Goal: Task Accomplishment & Management: Manage account settings

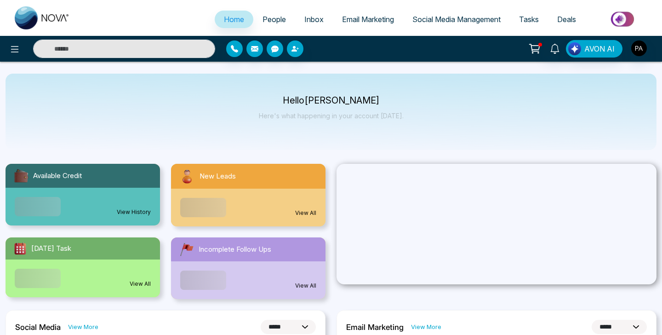
select select "*"
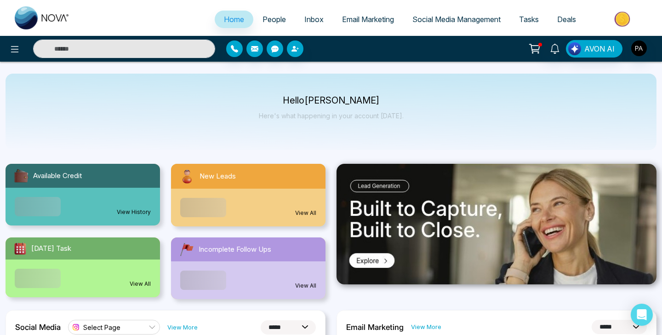
click at [537, 47] on icon at bounding box center [534, 48] width 13 height 13
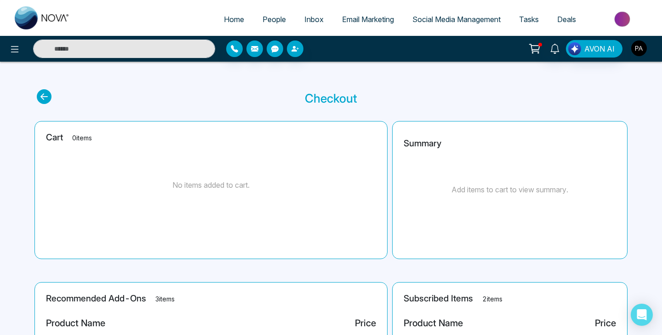
click at [644, 49] on img "button" at bounding box center [640, 48] width 16 height 16
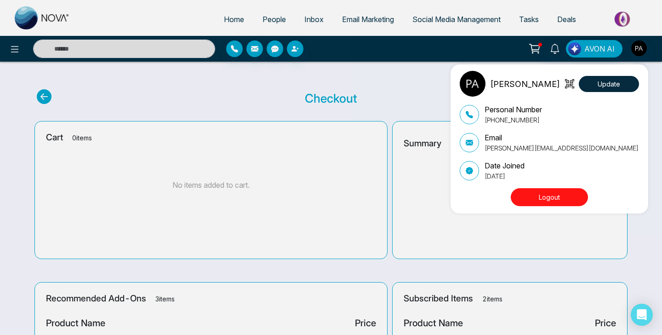
click at [525, 152] on p "[PERSON_NAME][EMAIL_ADDRESS][DOMAIN_NAME]" at bounding box center [562, 148] width 154 height 10
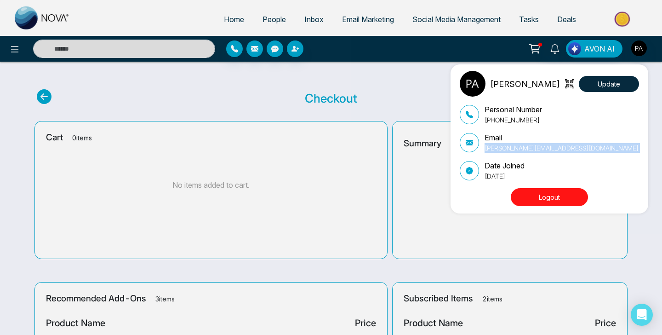
click at [525, 152] on p "[PERSON_NAME][EMAIL_ADDRESS][DOMAIN_NAME]" at bounding box center [562, 148] width 154 height 10
copy div "[PERSON_NAME][EMAIL_ADDRESS][DOMAIN_NAME]"
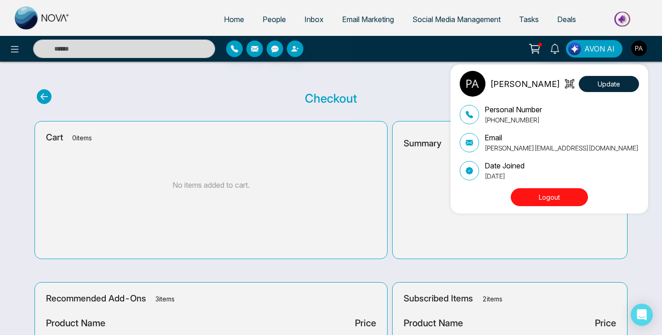
click at [19, 50] on div "[PERSON_NAME] Update Personal Number [PHONE_NUMBER] Email [PERSON_NAME][EMAIL_A…" at bounding box center [331, 167] width 662 height 335
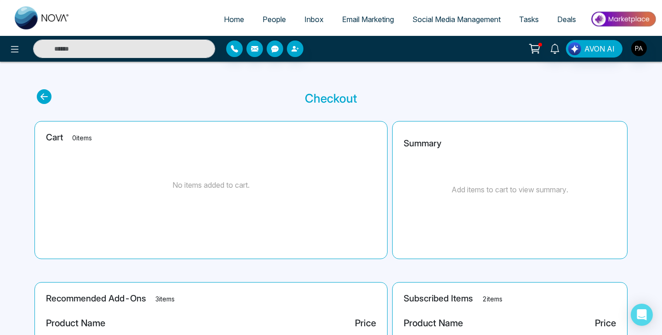
click at [19, 50] on icon at bounding box center [14, 49] width 11 height 11
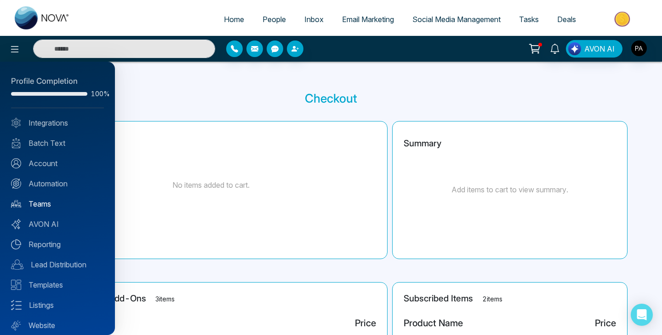
click at [46, 200] on link "Teams" at bounding box center [57, 203] width 93 height 11
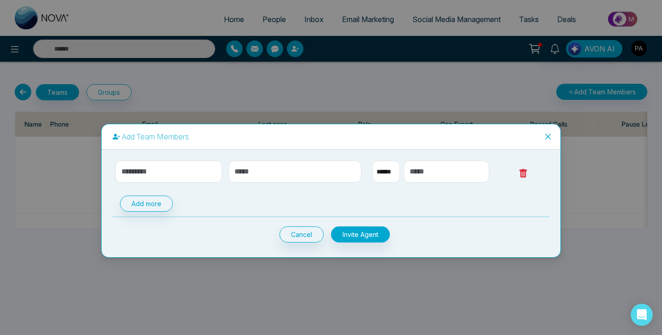
select select "**"
click at [190, 167] on input "text" at bounding box center [168, 172] width 107 height 22
type input "**********"
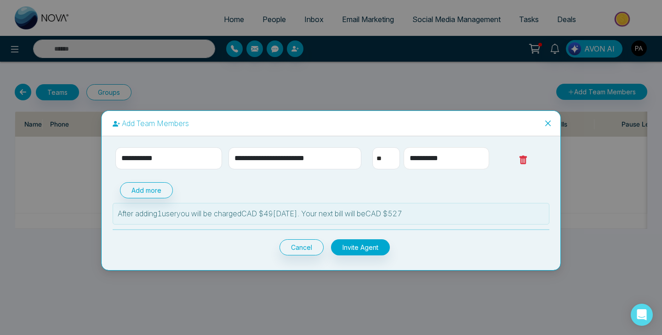
type input "**********"
click at [269, 193] on div "Add more" at bounding box center [331, 190] width 437 height 16
click at [357, 249] on button "Invite Agent" at bounding box center [360, 247] width 59 height 16
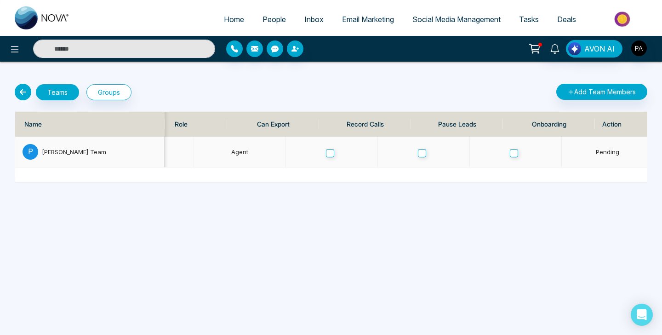
scroll to position [0, 355]
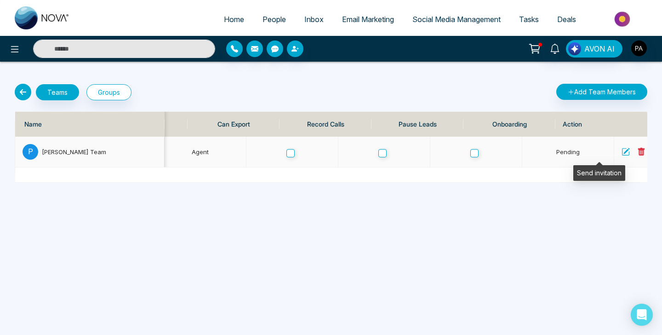
click at [653, 152] on icon at bounding box center [658, 152] width 10 height 10
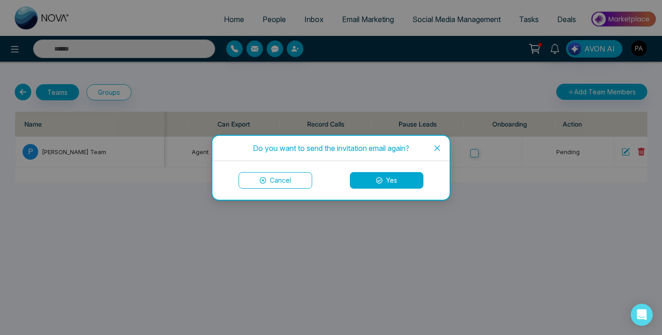
click at [385, 180] on button "Yes" at bounding box center [387, 180] width 74 height 17
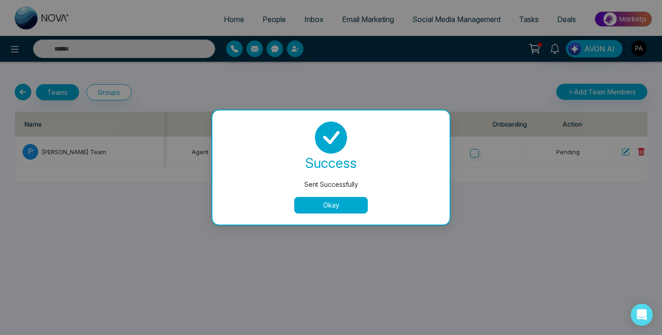
click at [322, 204] on button "Okay" at bounding box center [331, 205] width 74 height 17
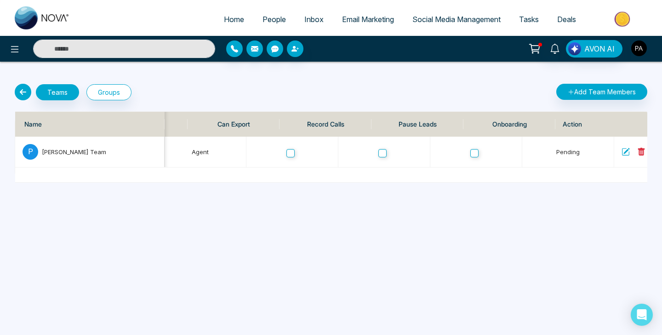
click at [637, 46] on img "button" at bounding box center [640, 48] width 16 height 16
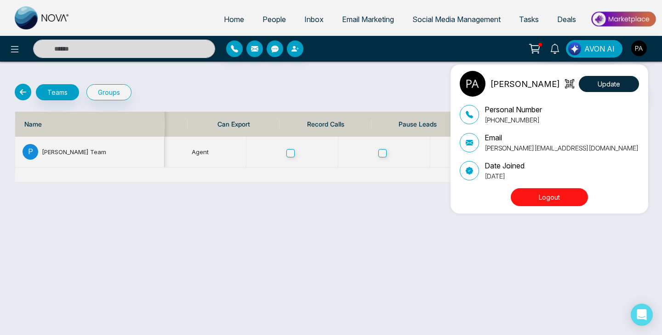
click at [546, 198] on button "Logout" at bounding box center [549, 197] width 77 height 18
